Goal: Check status: Check status

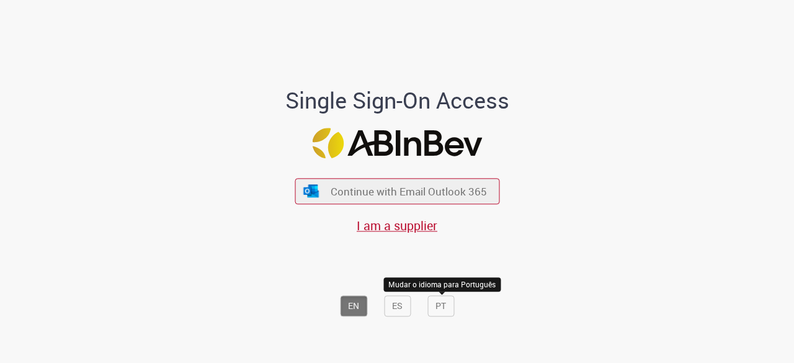
click at [444, 305] on button "PT" at bounding box center [440, 306] width 27 height 21
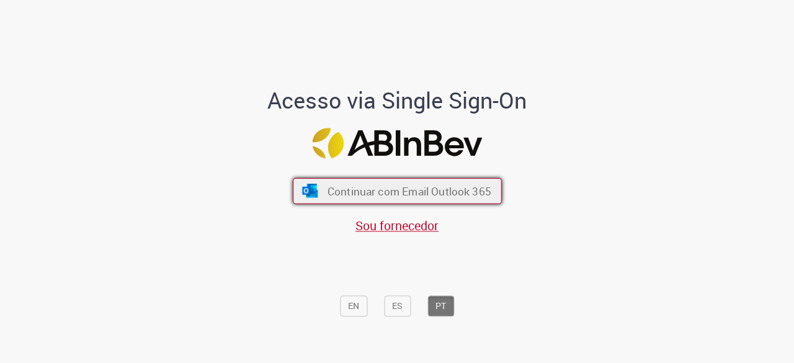
click at [412, 192] on span "Continuar com Email Outlook 365" at bounding box center [409, 191] width 164 height 14
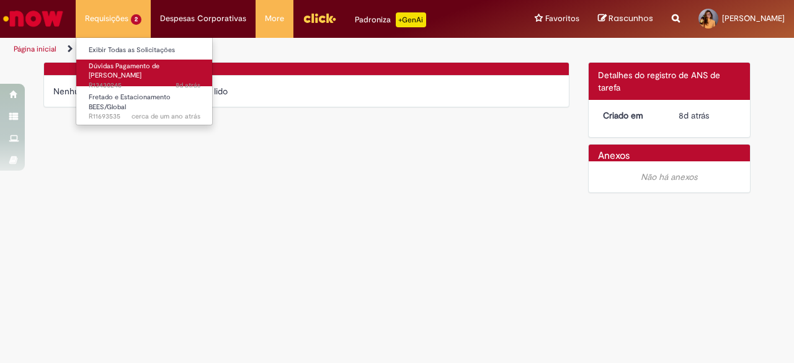
click at [119, 81] on span "8d atrás 8 dias atrás R13430245" at bounding box center [145, 86] width 112 height 10
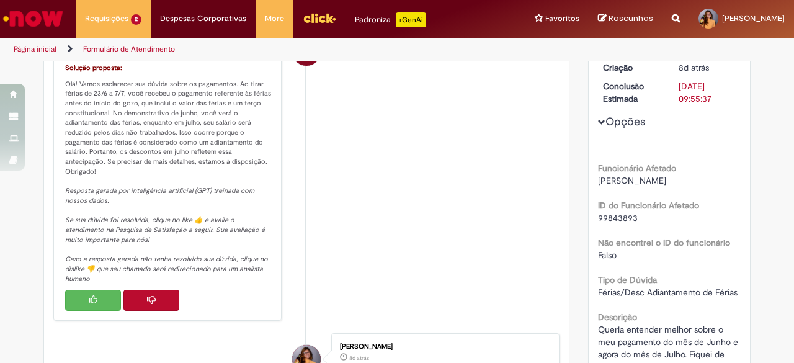
scroll to position [186, 0]
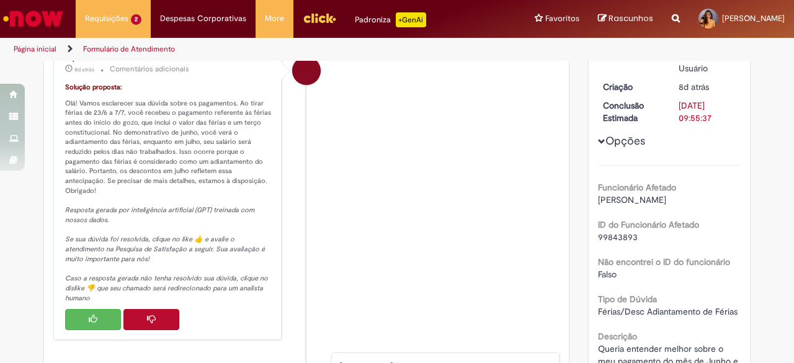
click at [158, 311] on button "Histórico de tíquete" at bounding box center [151, 319] width 56 height 21
